Goal: Transaction & Acquisition: Purchase product/service

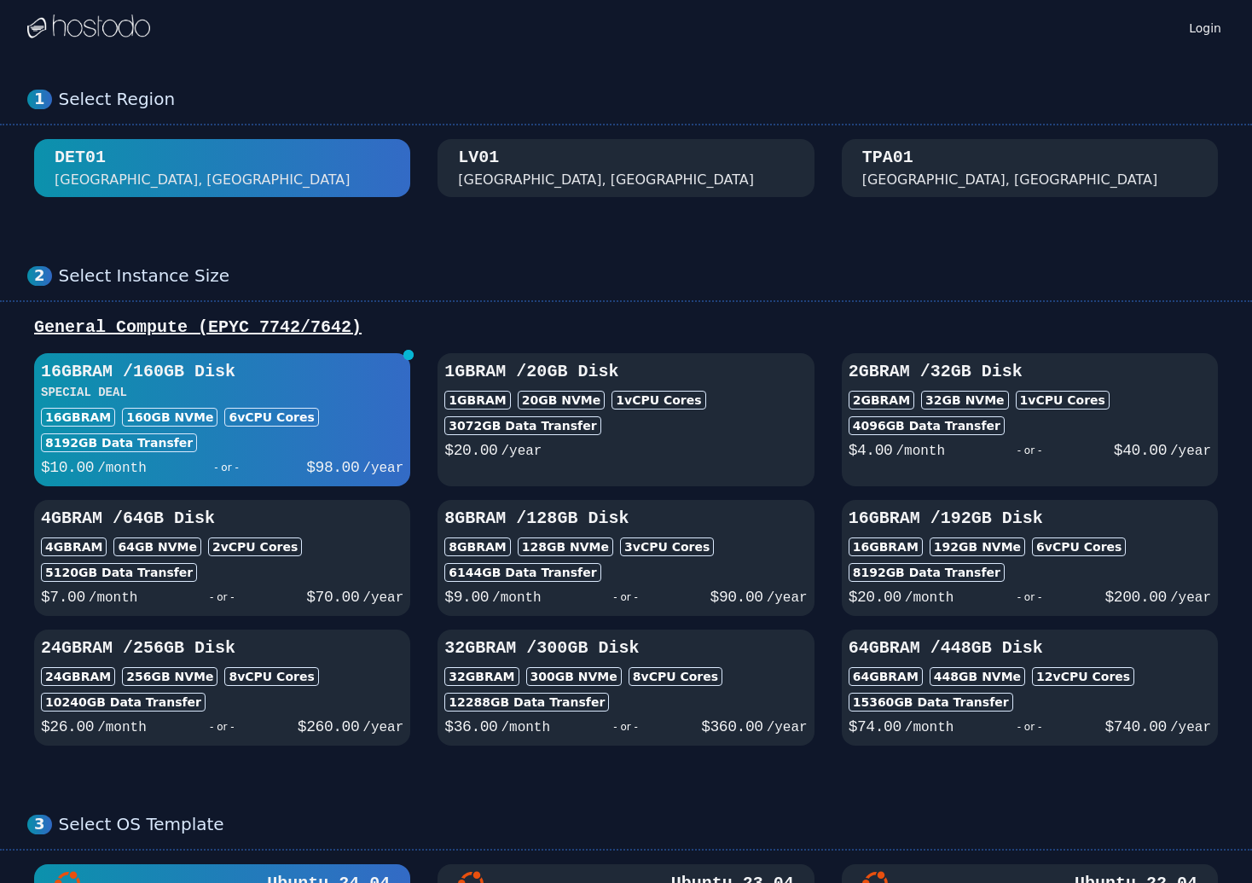
click at [468, 188] on div "[GEOGRAPHIC_DATA], [GEOGRAPHIC_DATA]" at bounding box center [606, 180] width 296 height 20
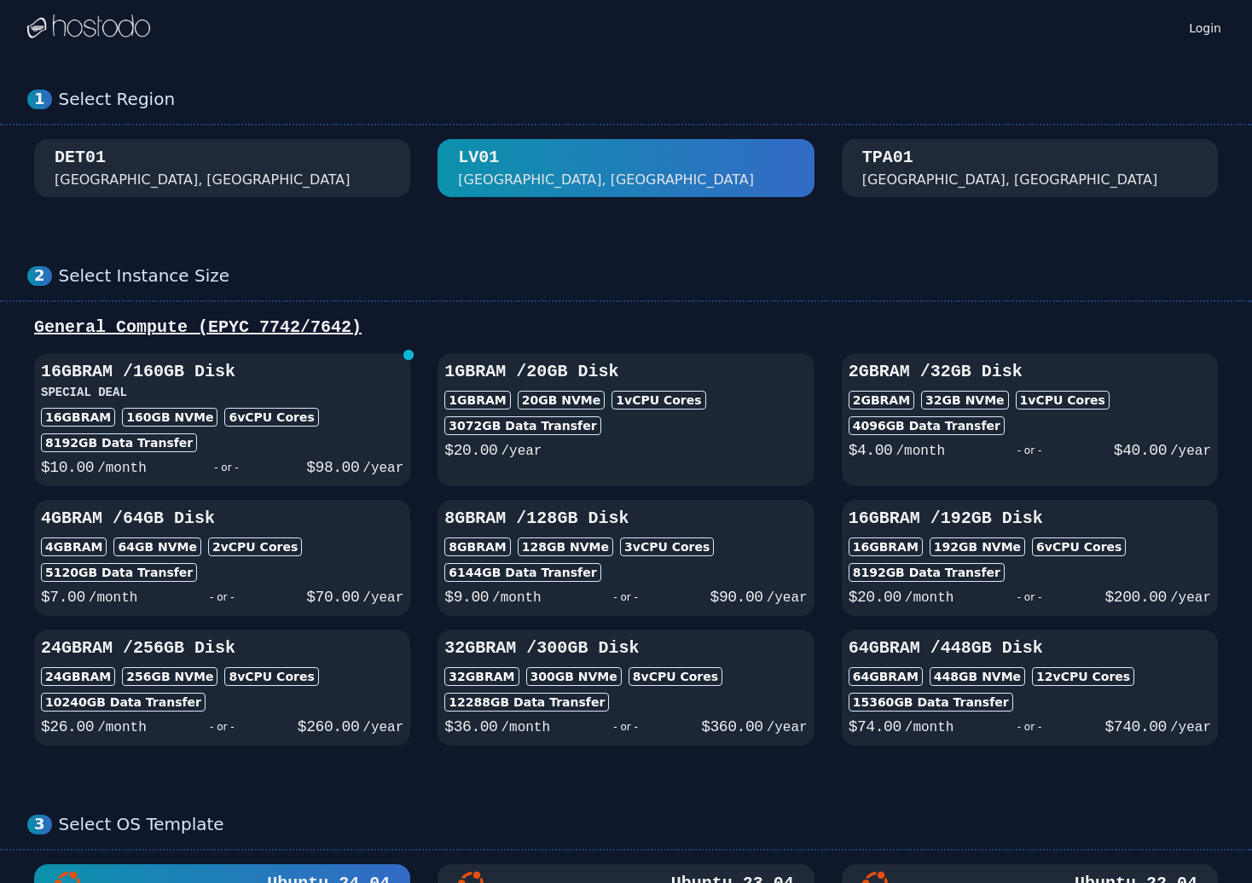
click at [377, 169] on div "DET01 [GEOGRAPHIC_DATA], [GEOGRAPHIC_DATA]" at bounding box center [222, 168] width 335 height 44
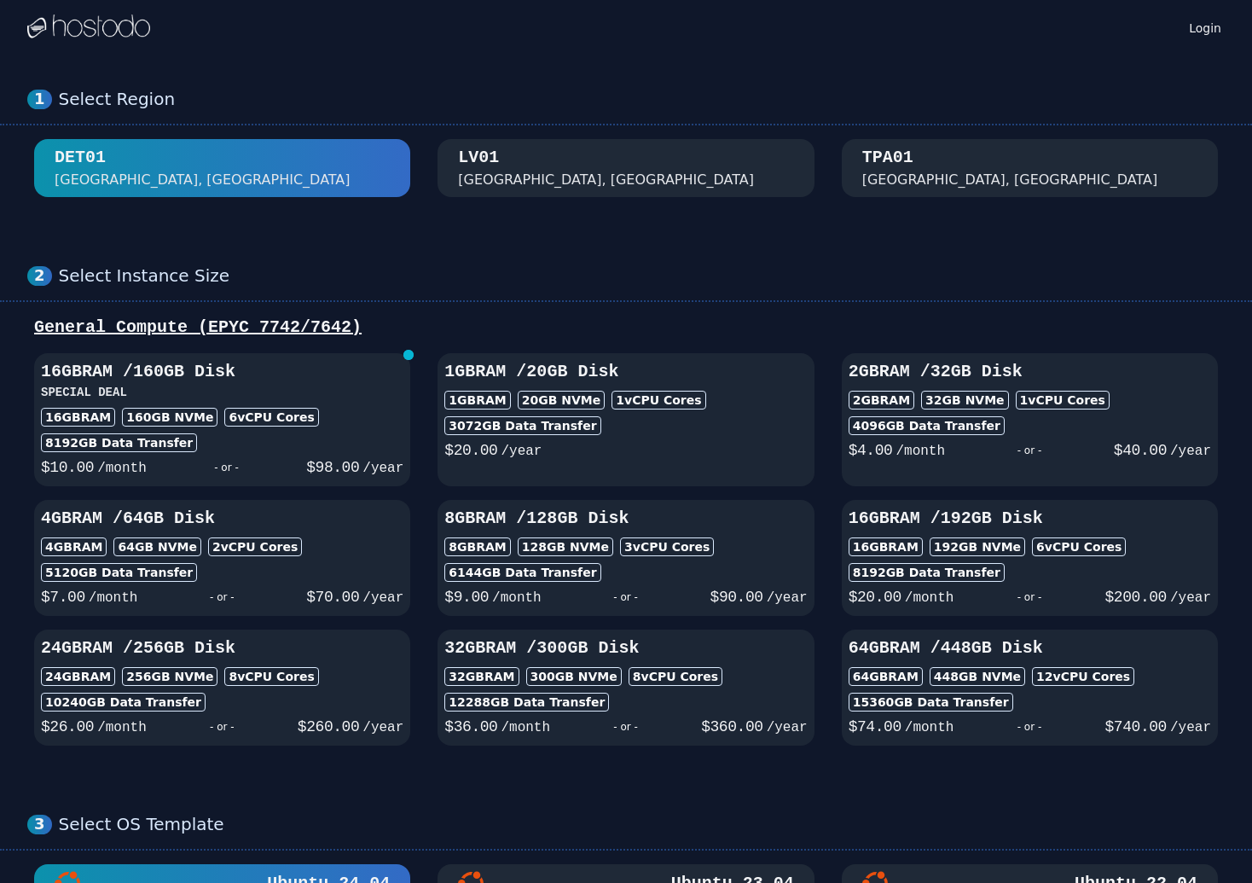
click at [904, 154] on div "TPA01" at bounding box center [887, 158] width 51 height 24
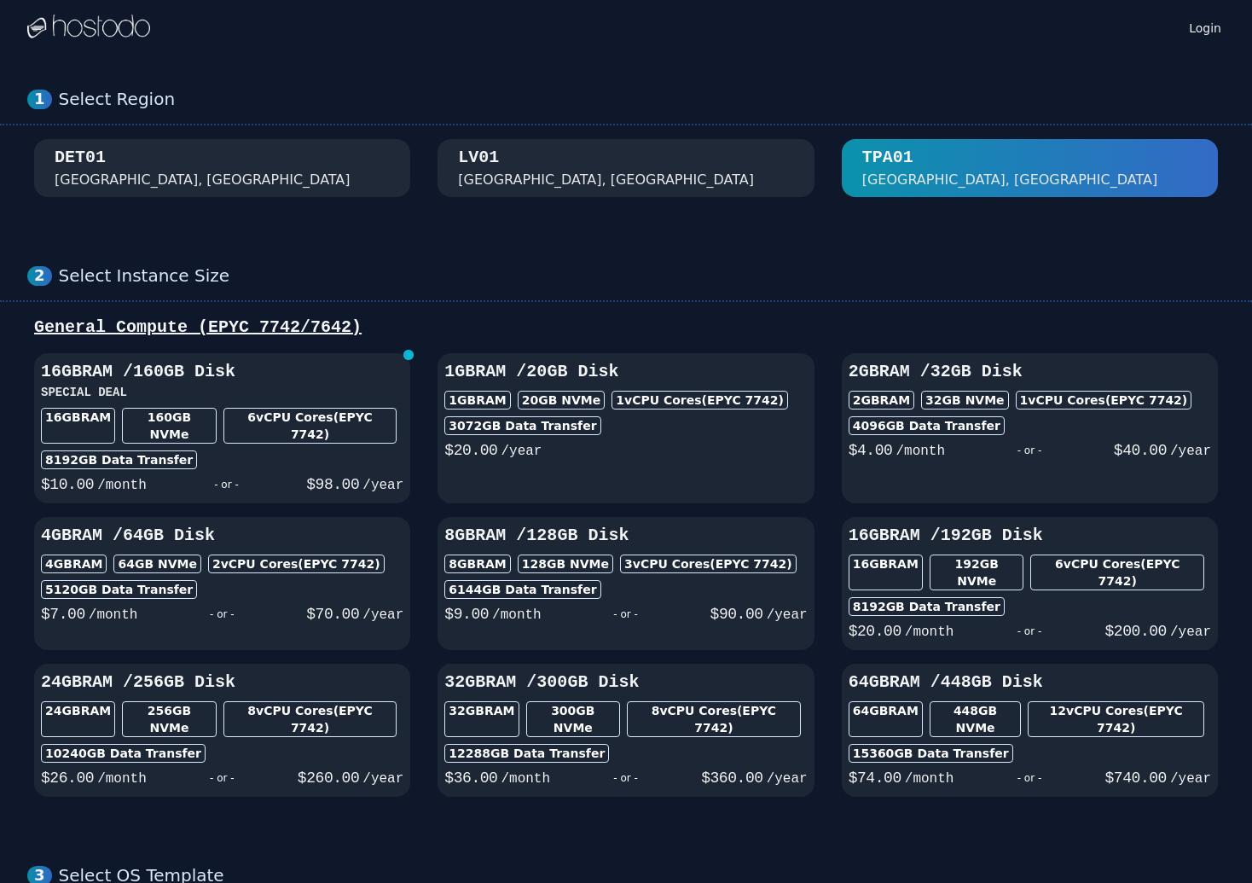
click at [587, 151] on div "[GEOGRAPHIC_DATA], [GEOGRAPHIC_DATA]" at bounding box center [625, 168] width 335 height 44
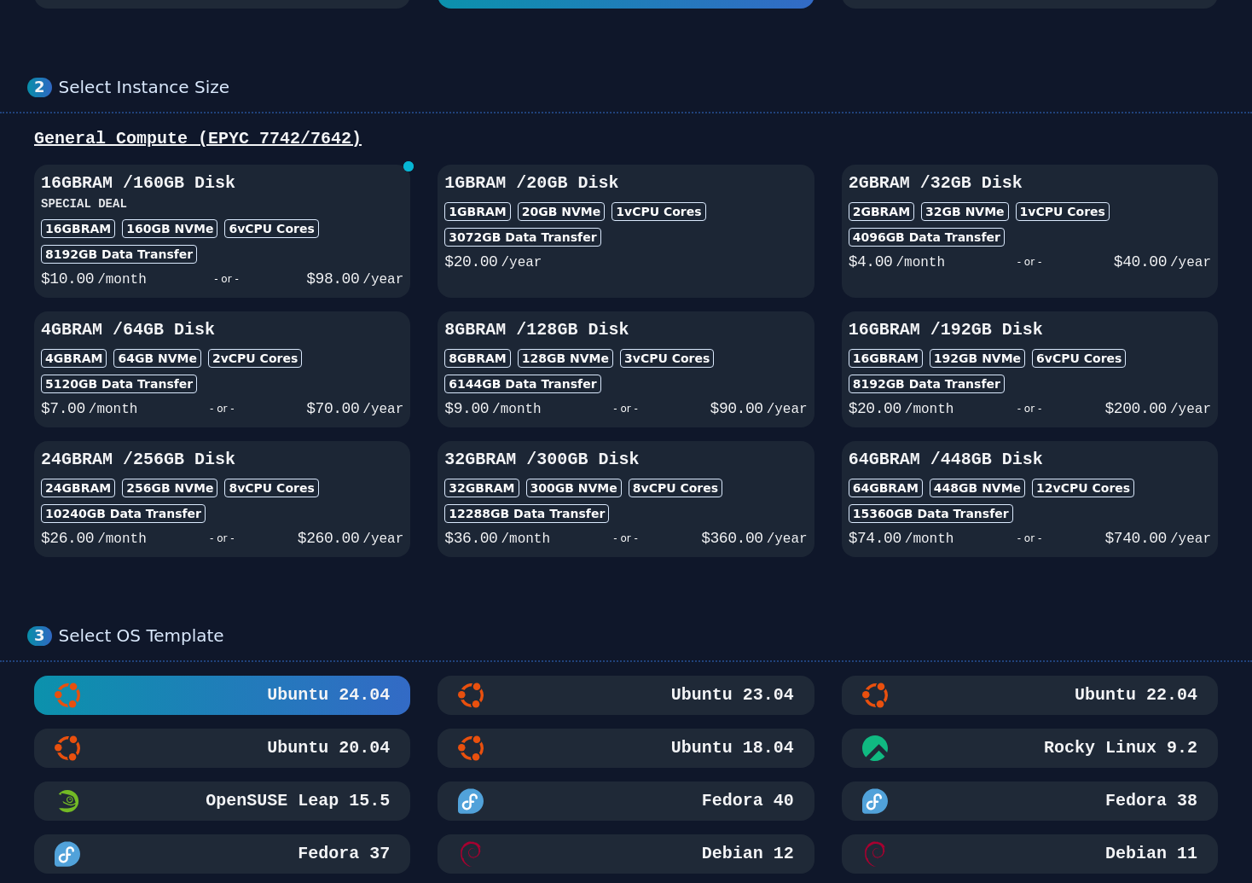
scroll to position [256, 0]
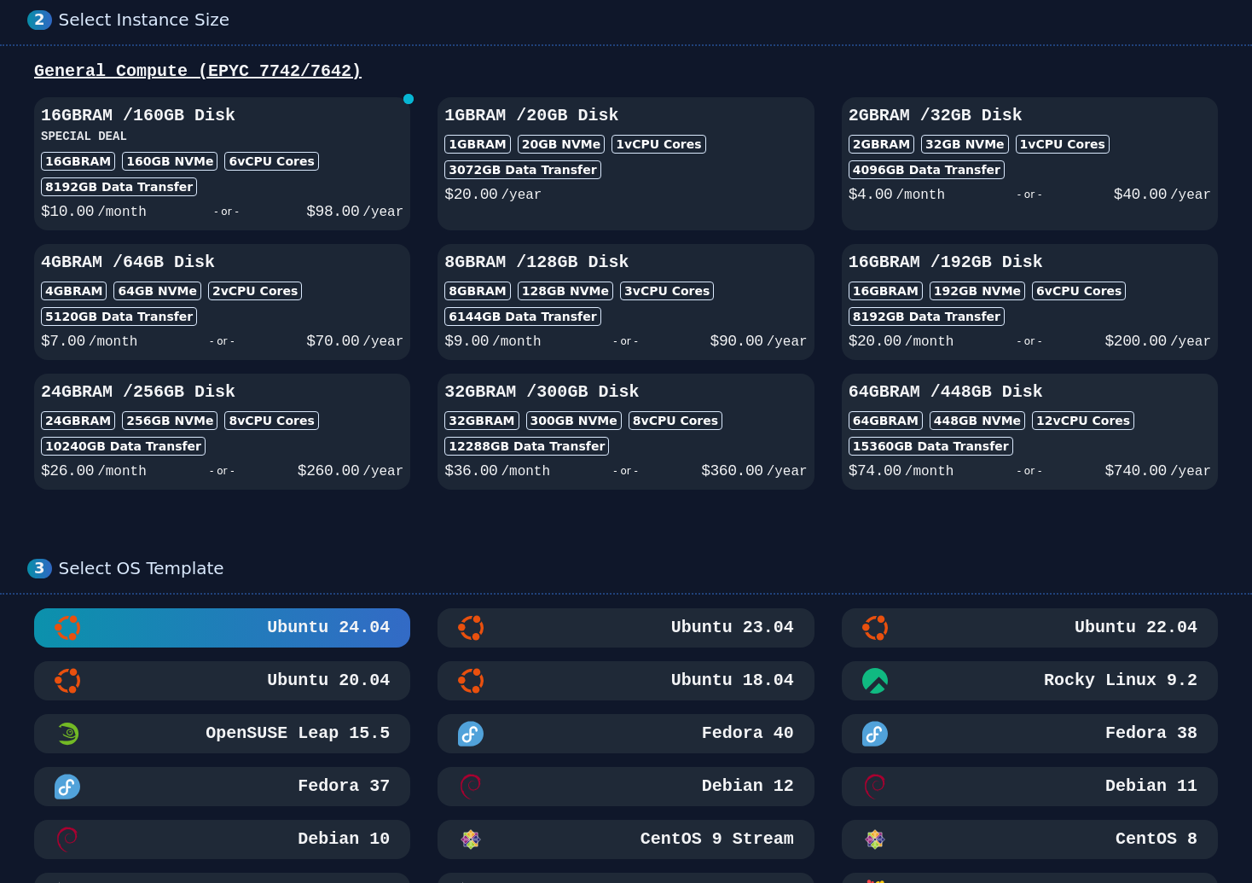
click at [1058, 454] on div "15360 GB Data Transfer" at bounding box center [1030, 446] width 362 height 19
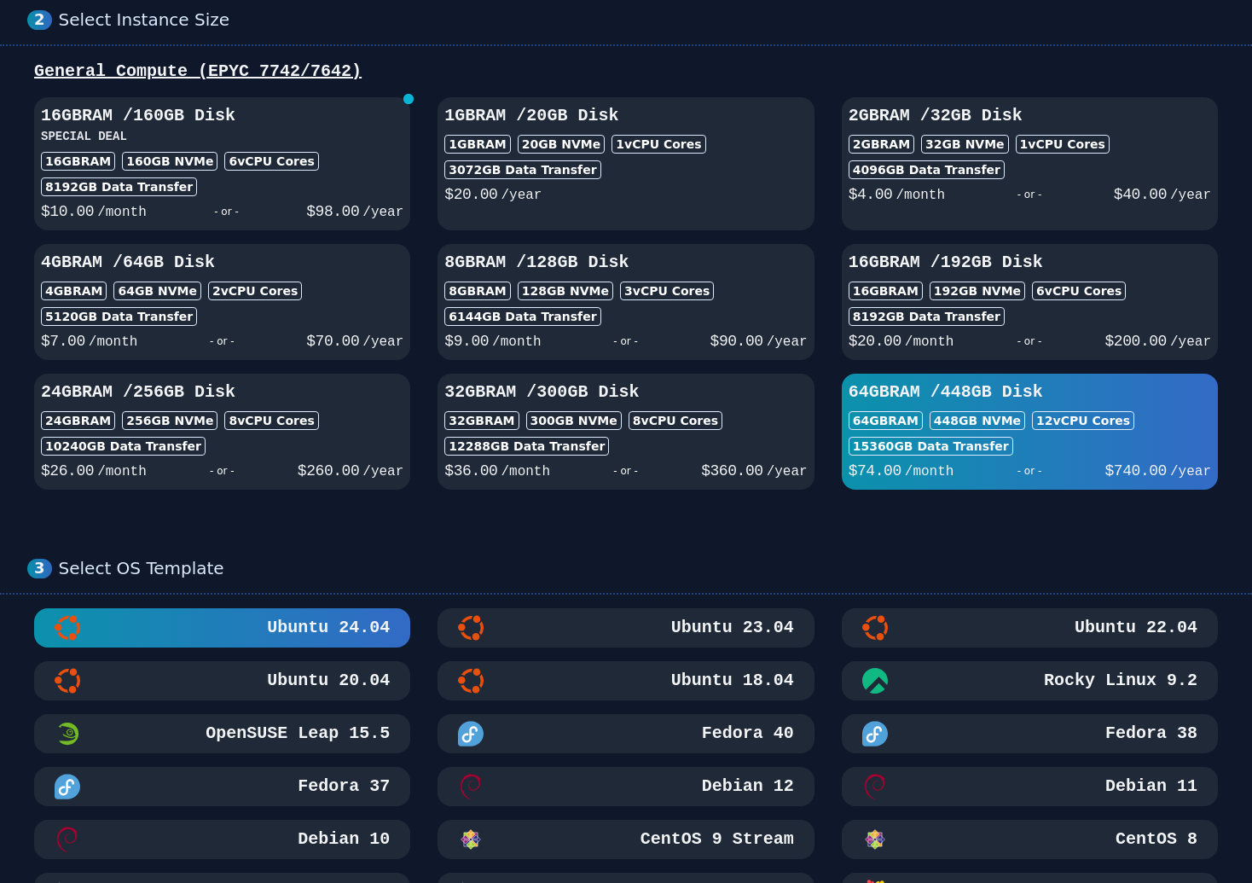
click at [339, 438] on div "10240 GB Data Transfer" at bounding box center [222, 446] width 362 height 19
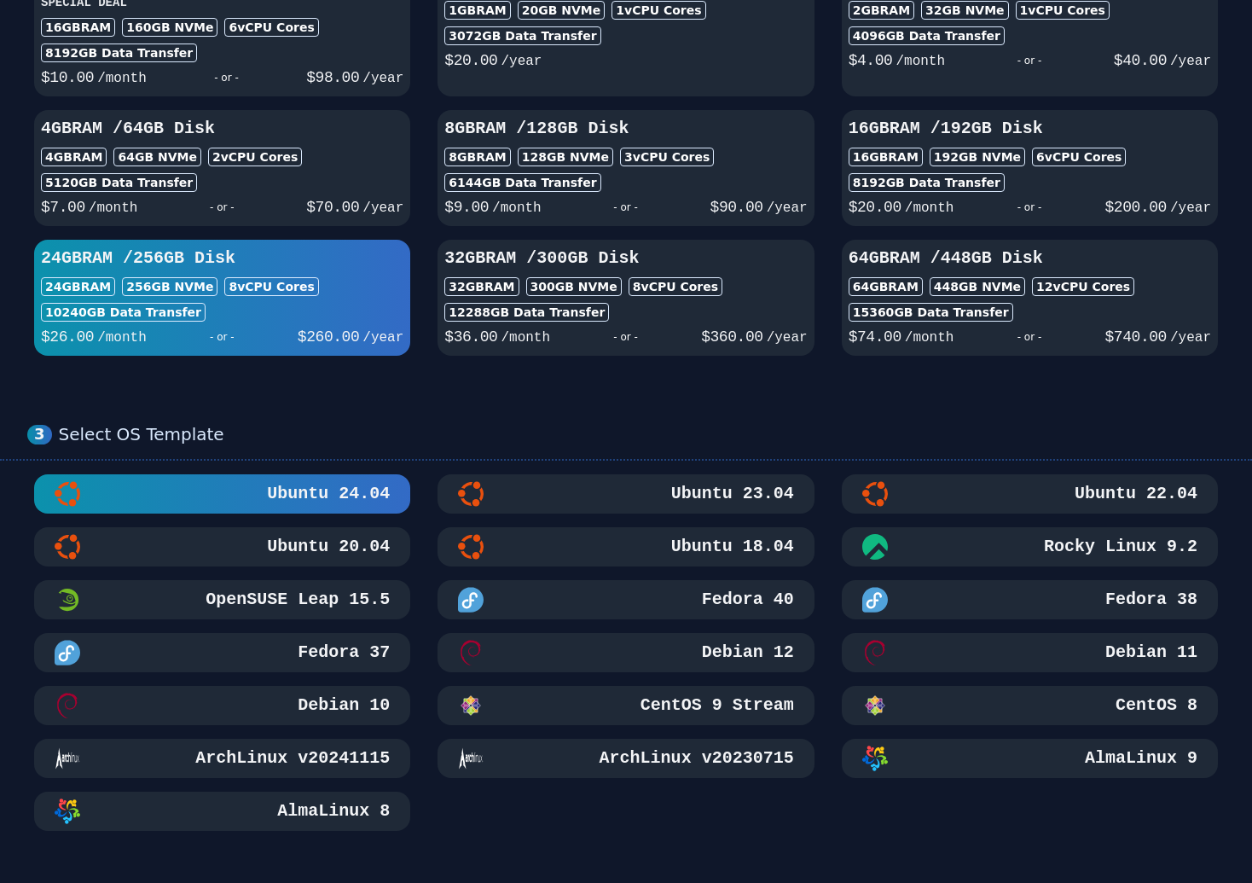
scroll to position [512, 0]
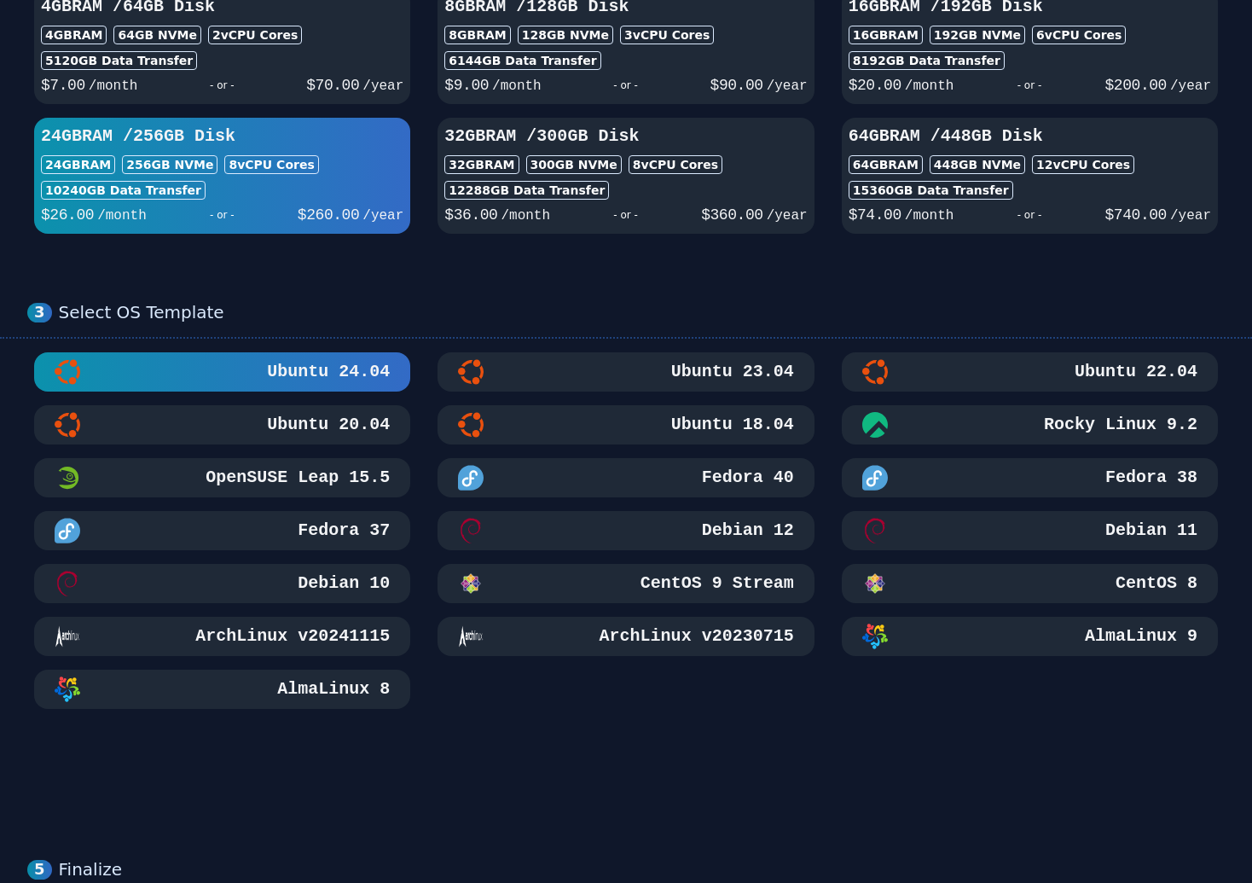
click at [674, 530] on div "Debian 12" at bounding box center [625, 531] width 335 height 26
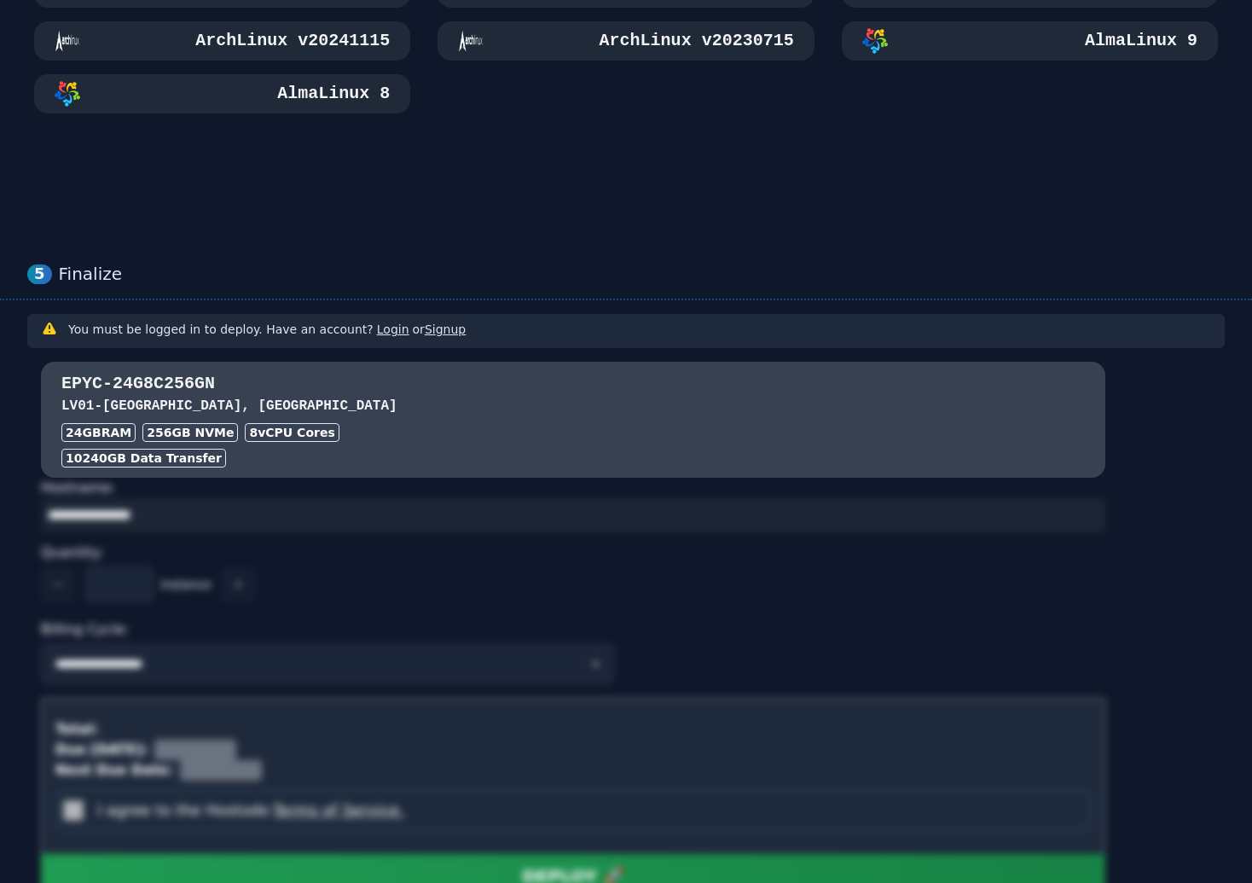
scroll to position [1109, 0]
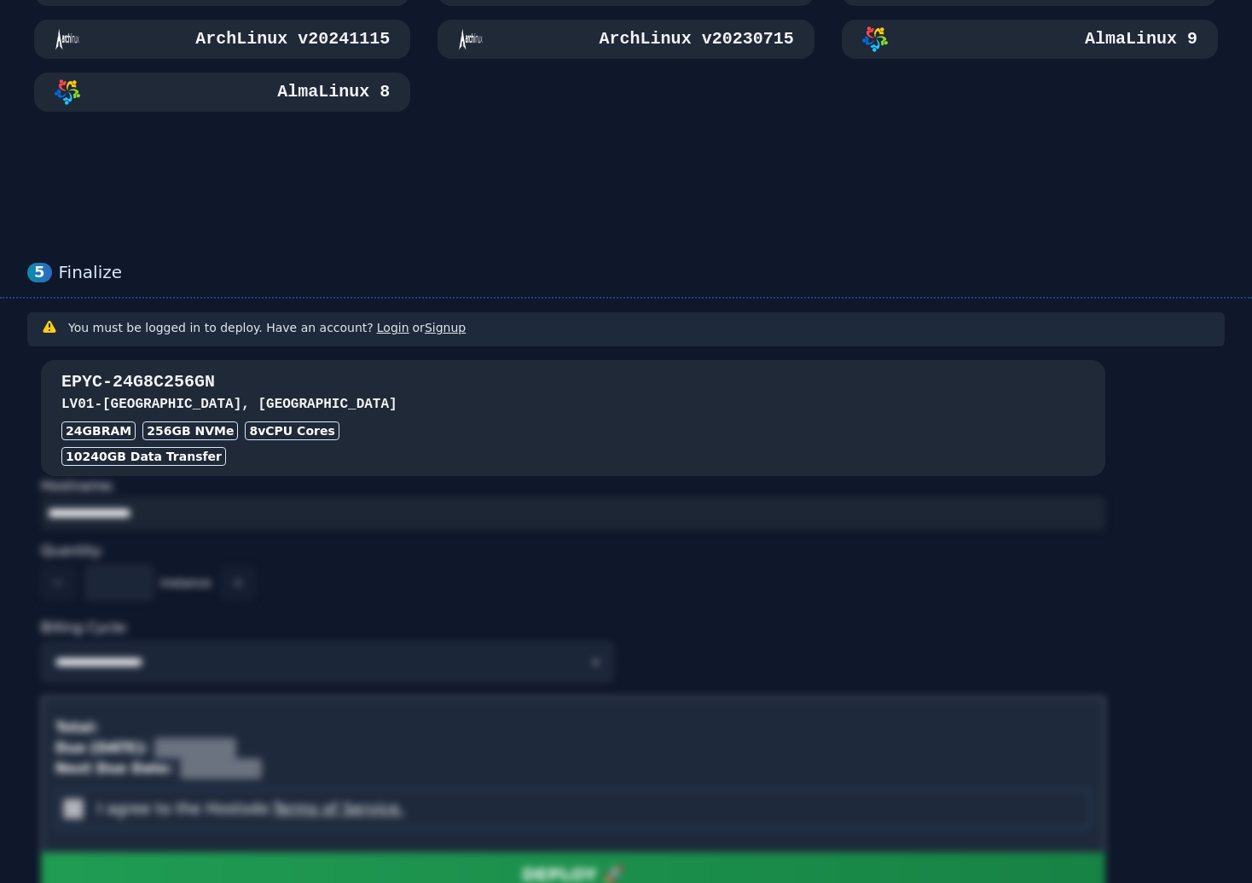
click at [385, 424] on div "24GB RAM 256 GB NVMe 8 vCPU Cores" at bounding box center [572, 430] width 1023 height 19
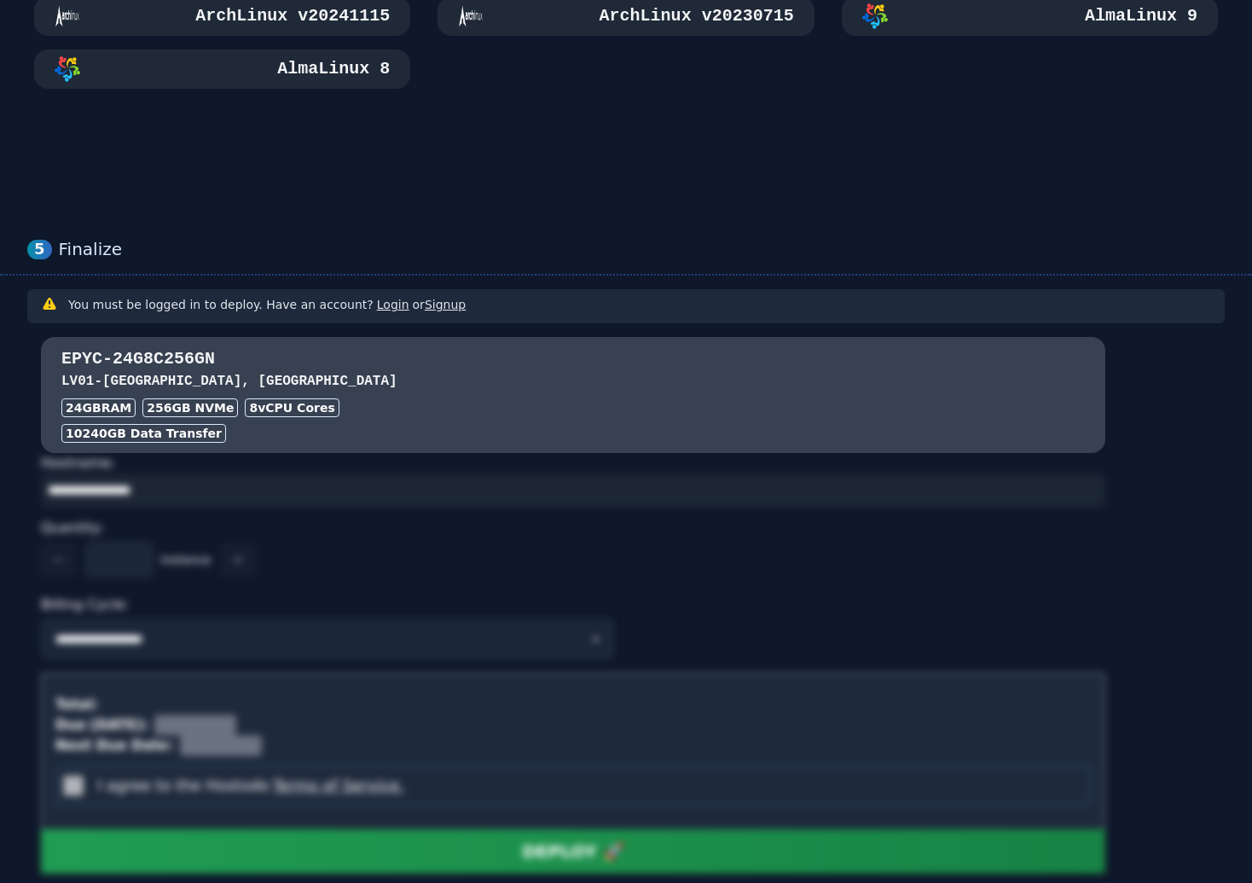
scroll to position [727, 0]
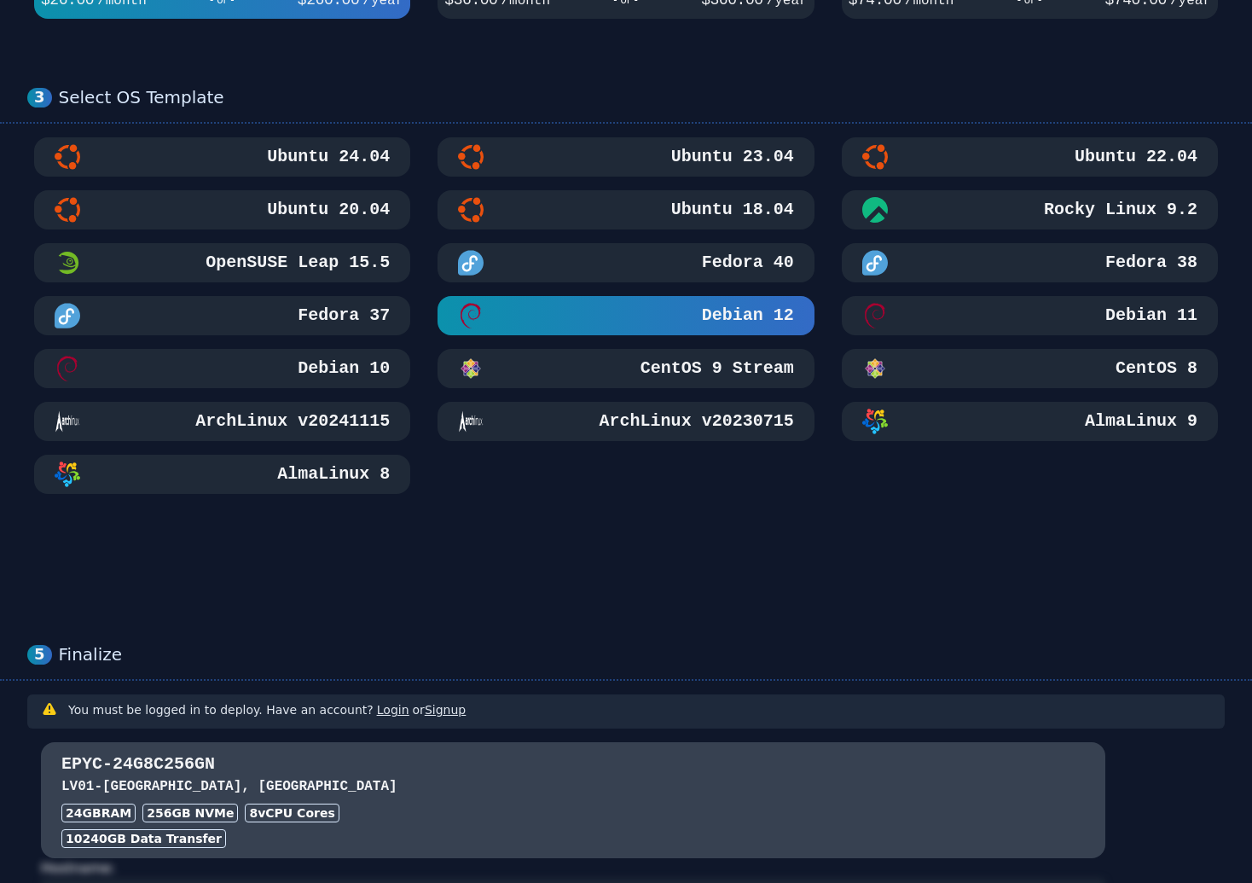
drag, startPoint x: 453, startPoint y: 622, endPoint x: 440, endPoint y: 553, distance: 70.3
click at [409, 562] on div at bounding box center [626, 569] width 1252 height 82
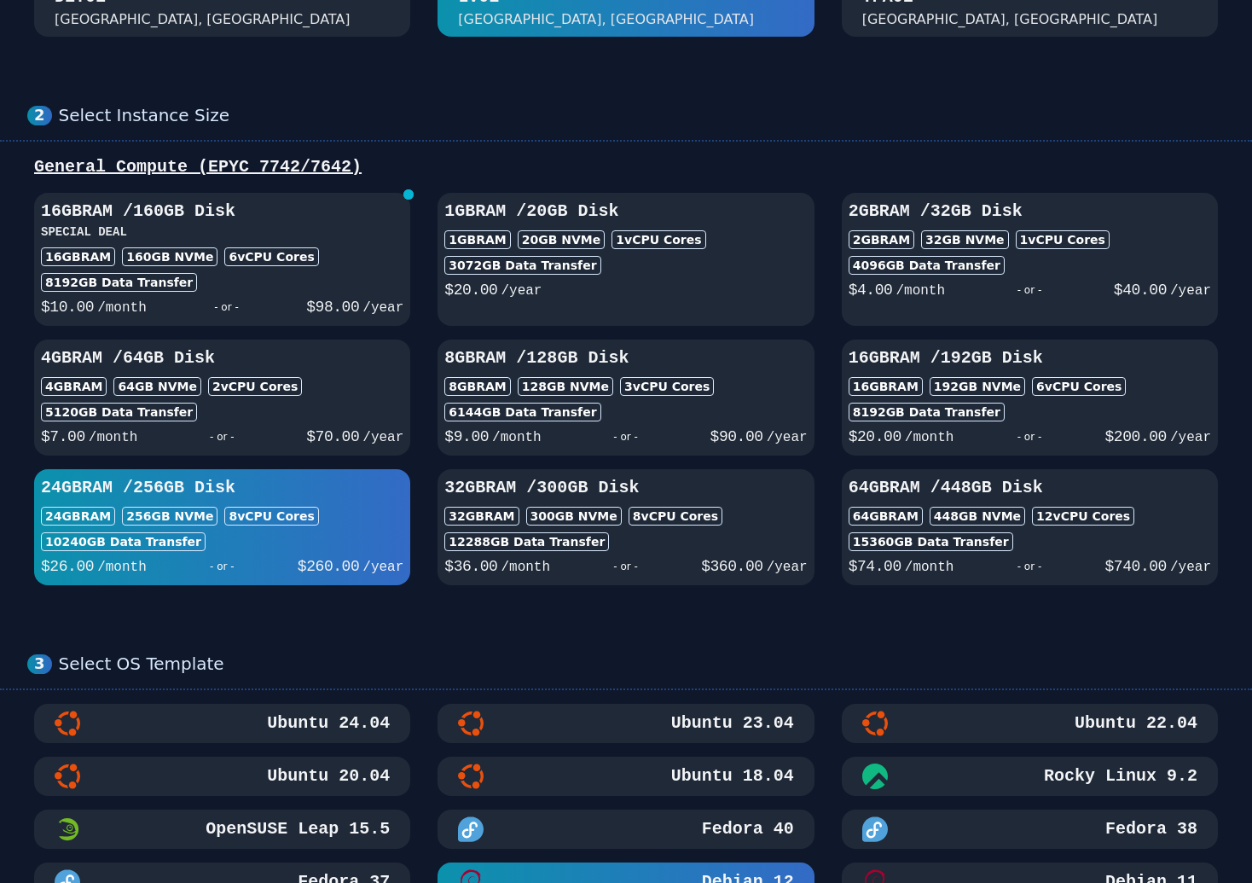
scroll to position [0, 0]
